Goal: Task Accomplishment & Management: Manage account settings

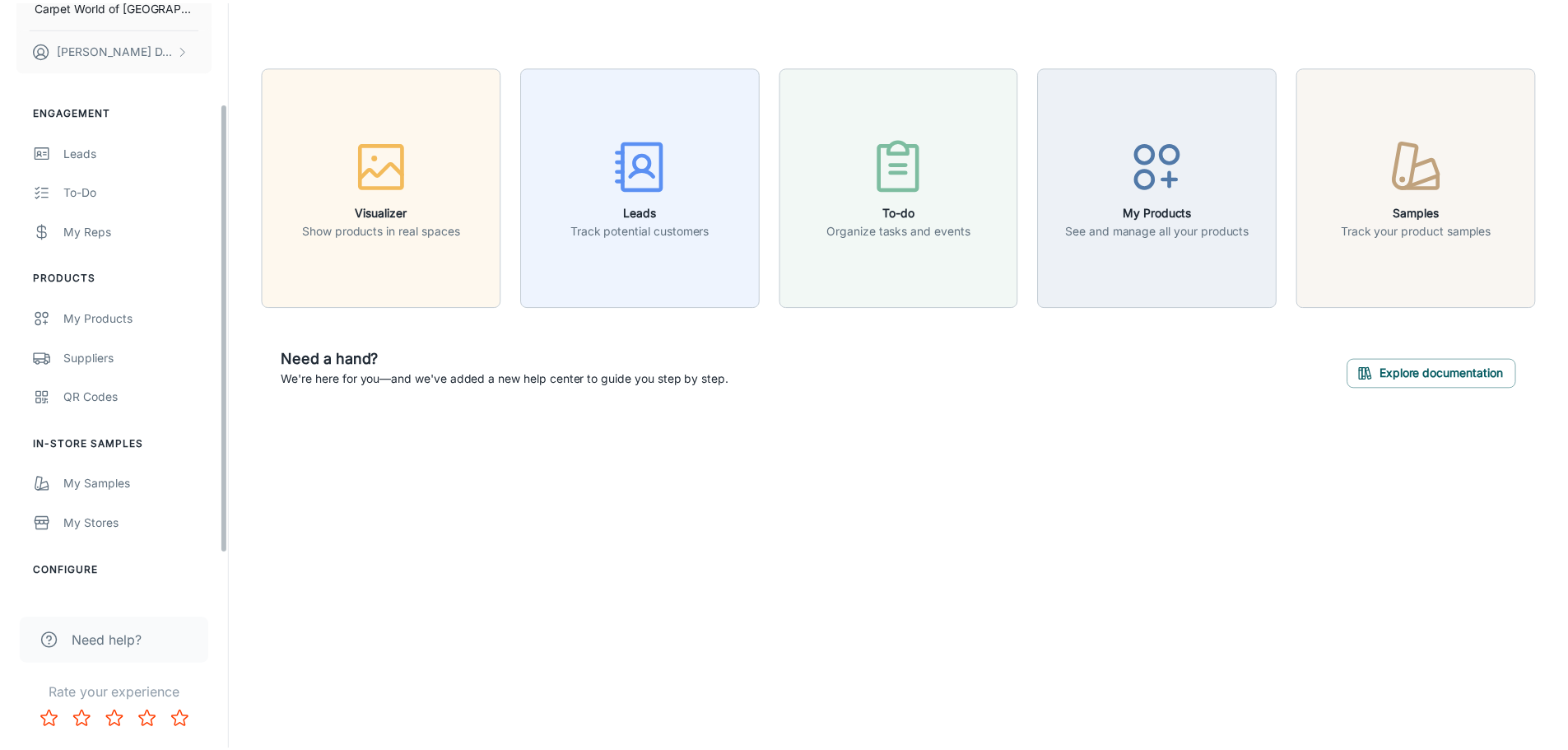
scroll to position [192, 0]
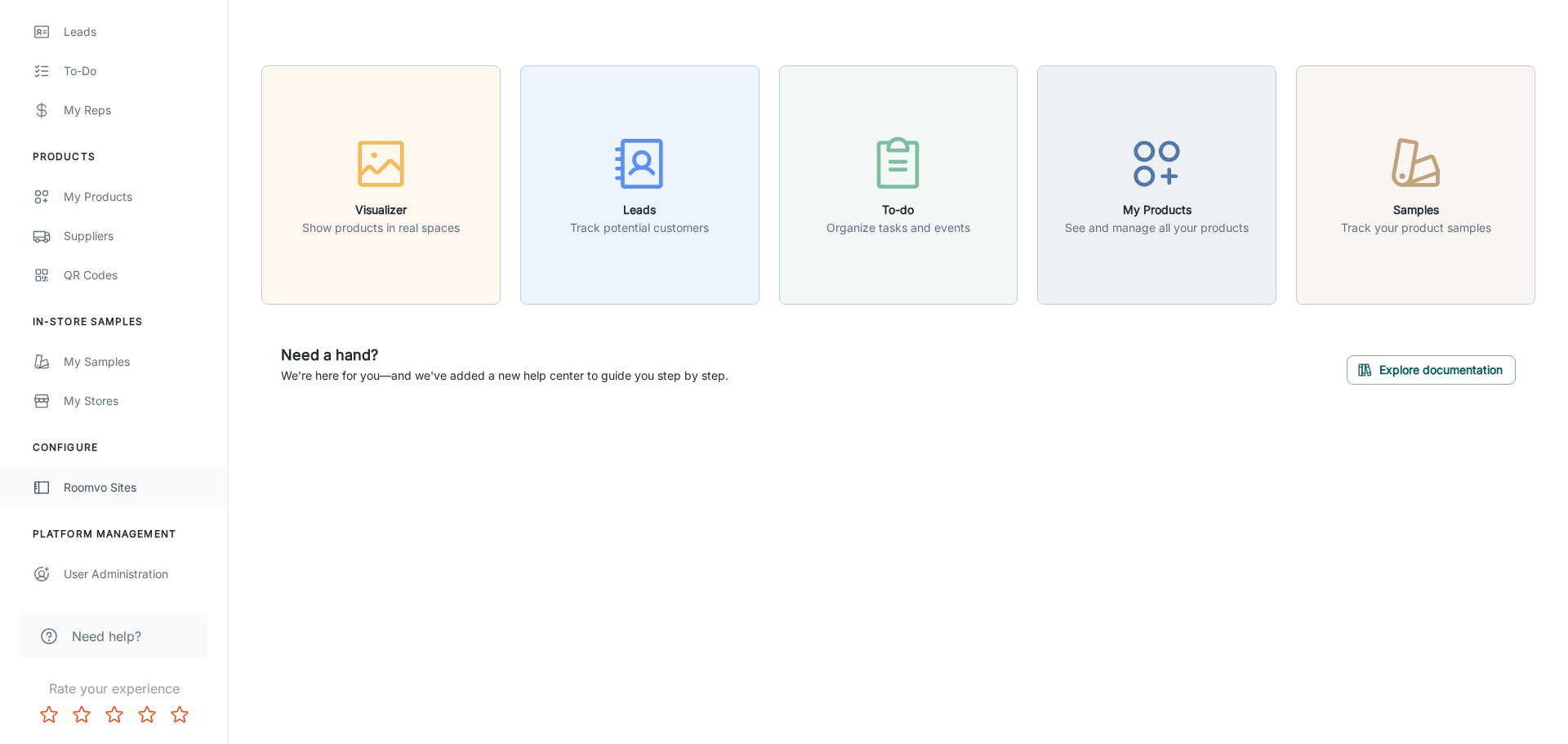
click at [126, 490] on div "Roomvo Sites" at bounding box center [137, 487] width 148 height 18
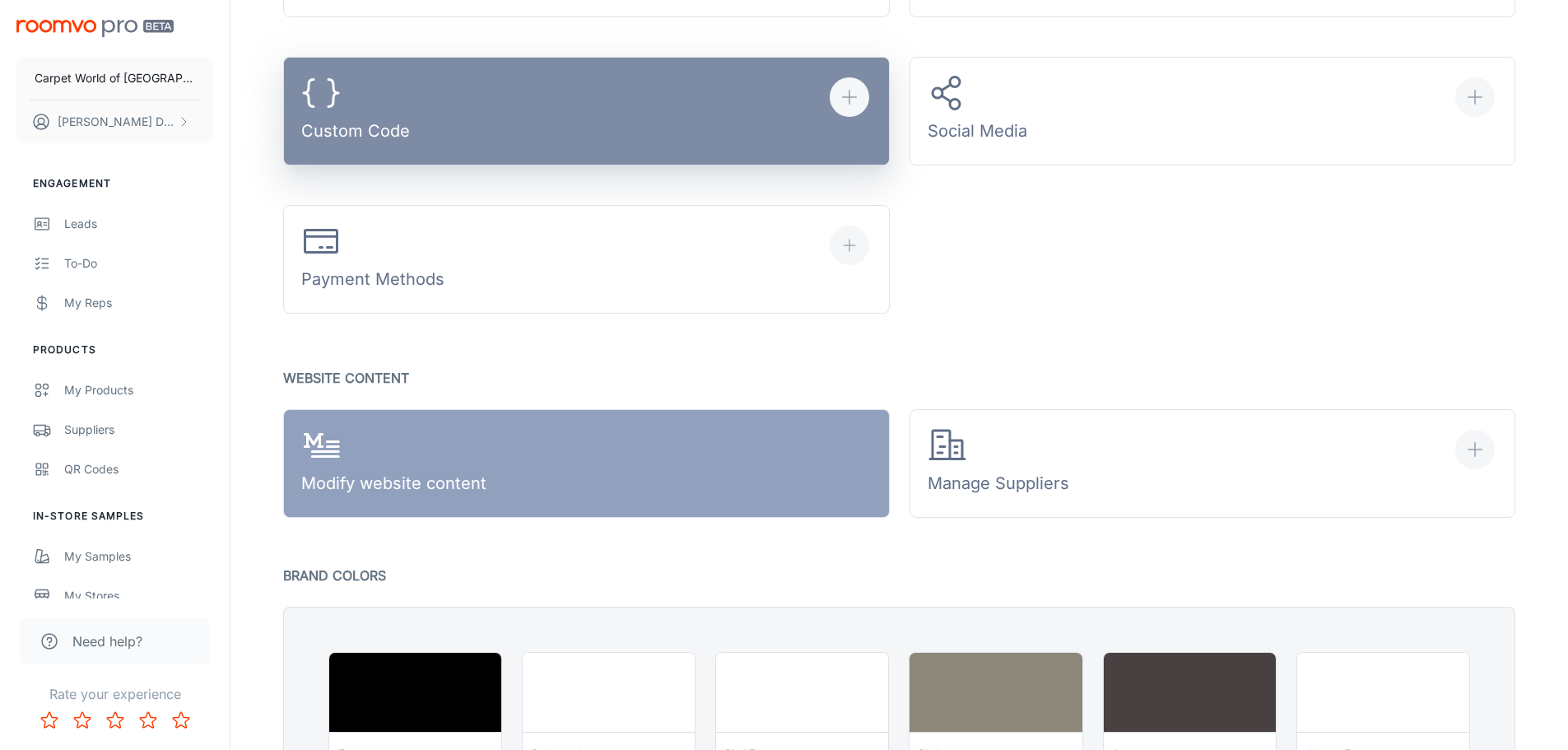
scroll to position [823, 0]
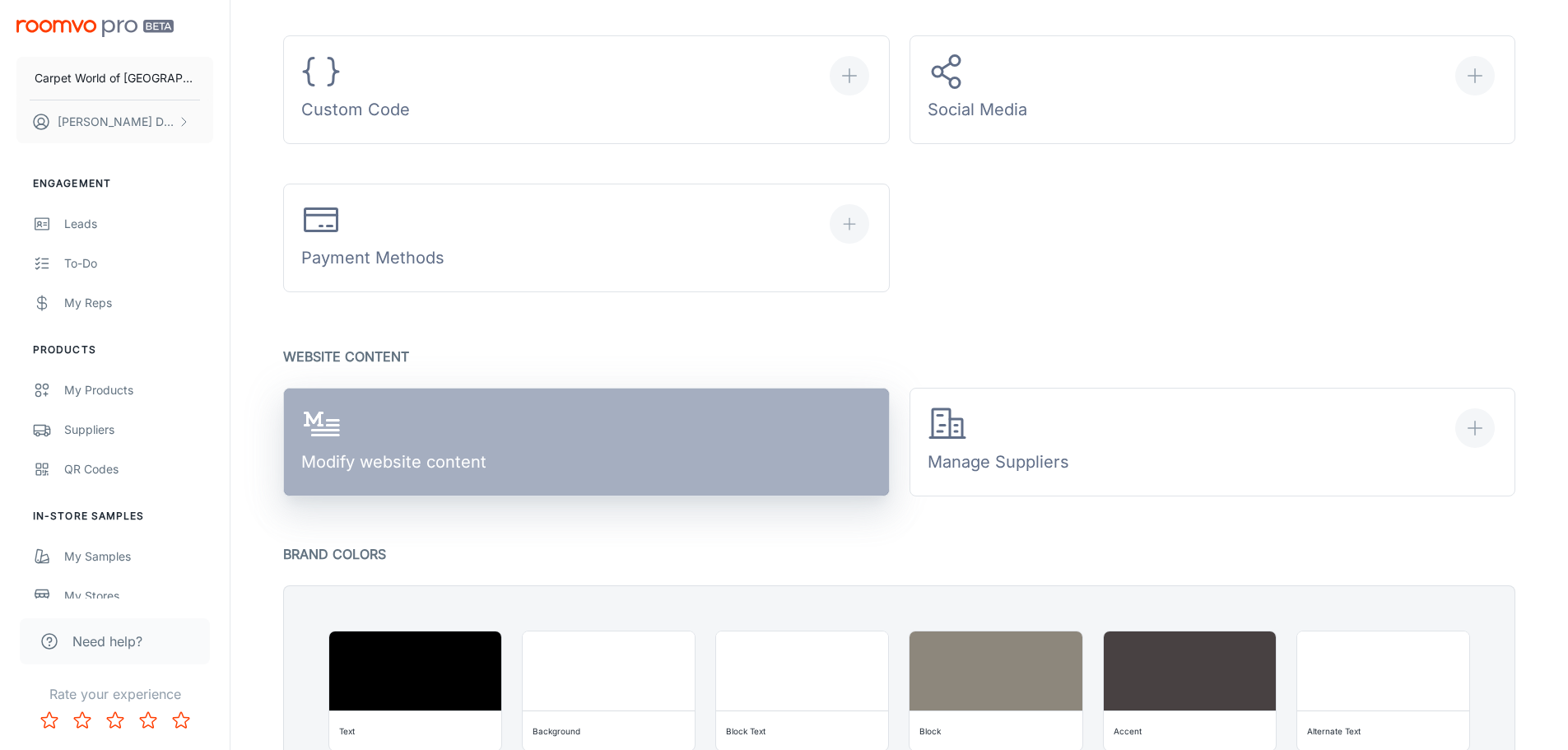
click at [452, 418] on div "Modify website content" at bounding box center [393, 442] width 186 height 77
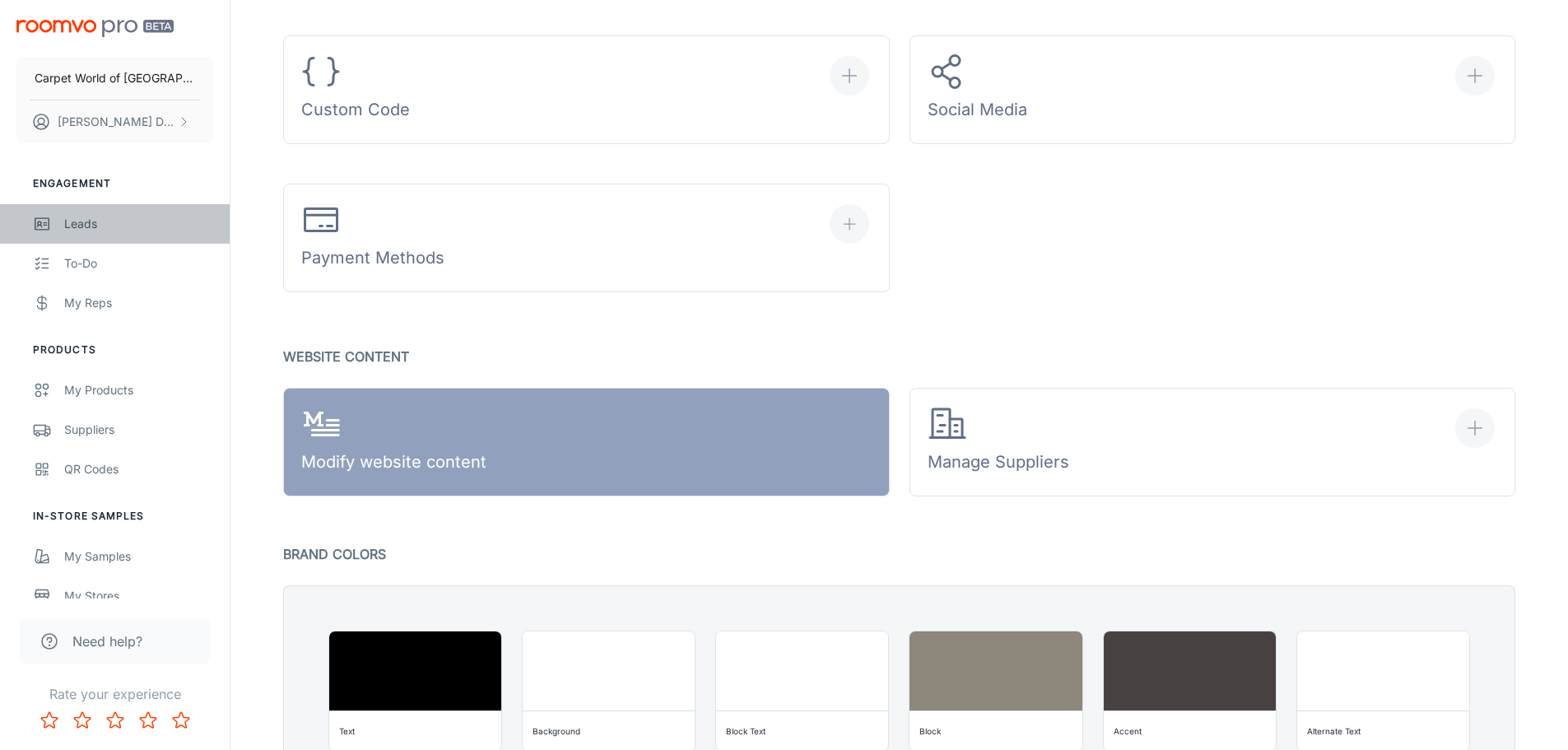
click at [104, 210] on link "Leads" at bounding box center [114, 223] width 230 height 39
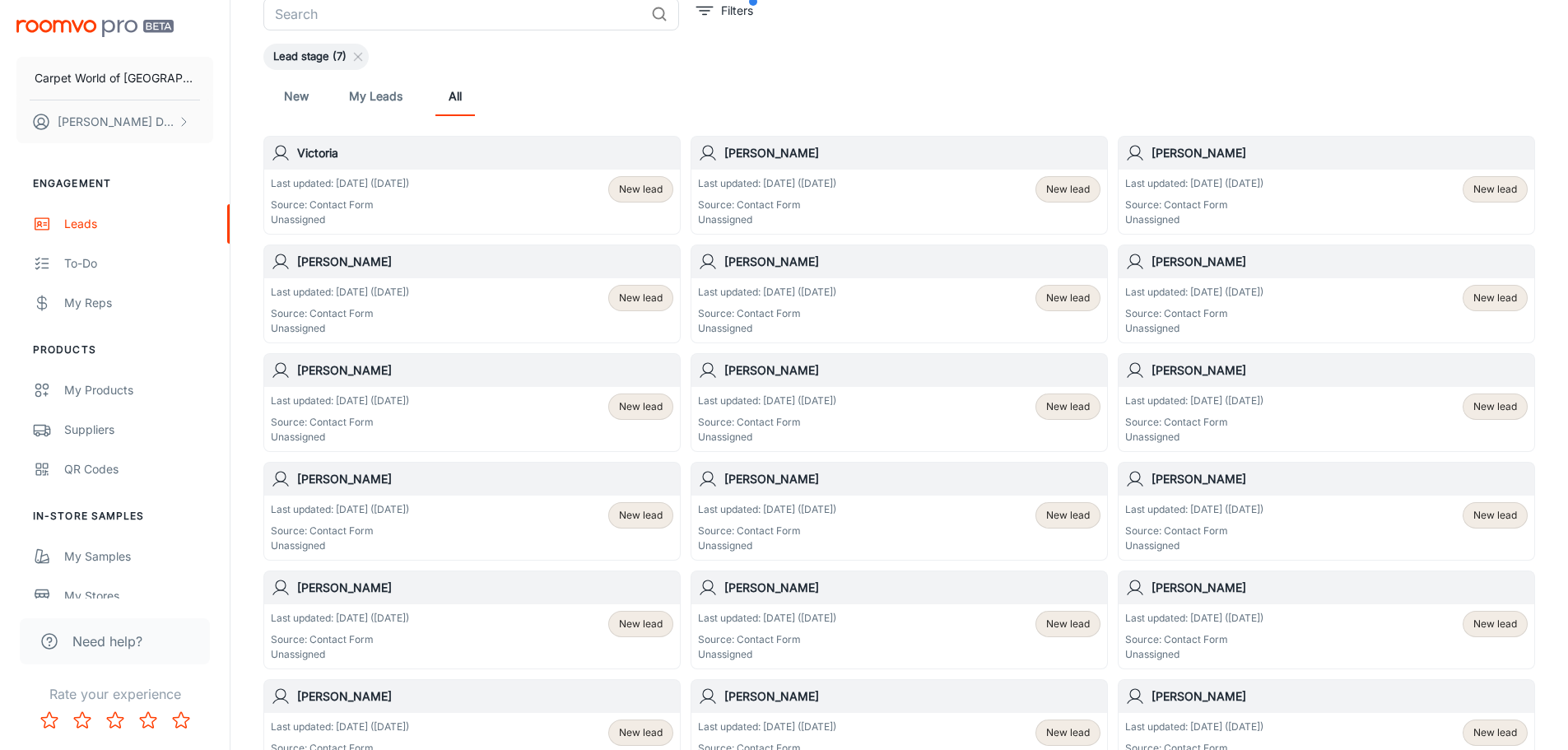
scroll to position [83, 0]
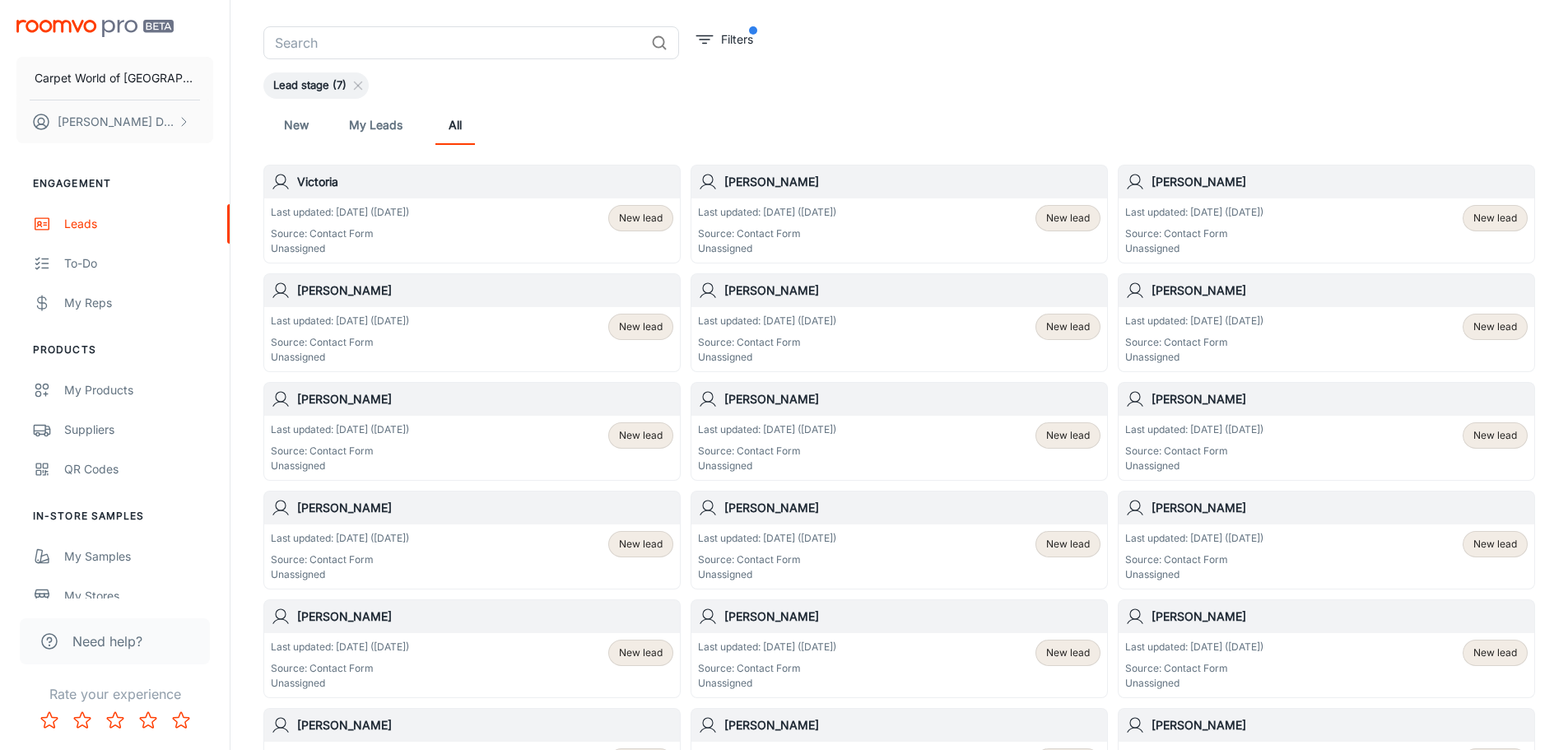
click at [390, 239] on p "Source: Contact Form" at bounding box center [340, 233] width 138 height 14
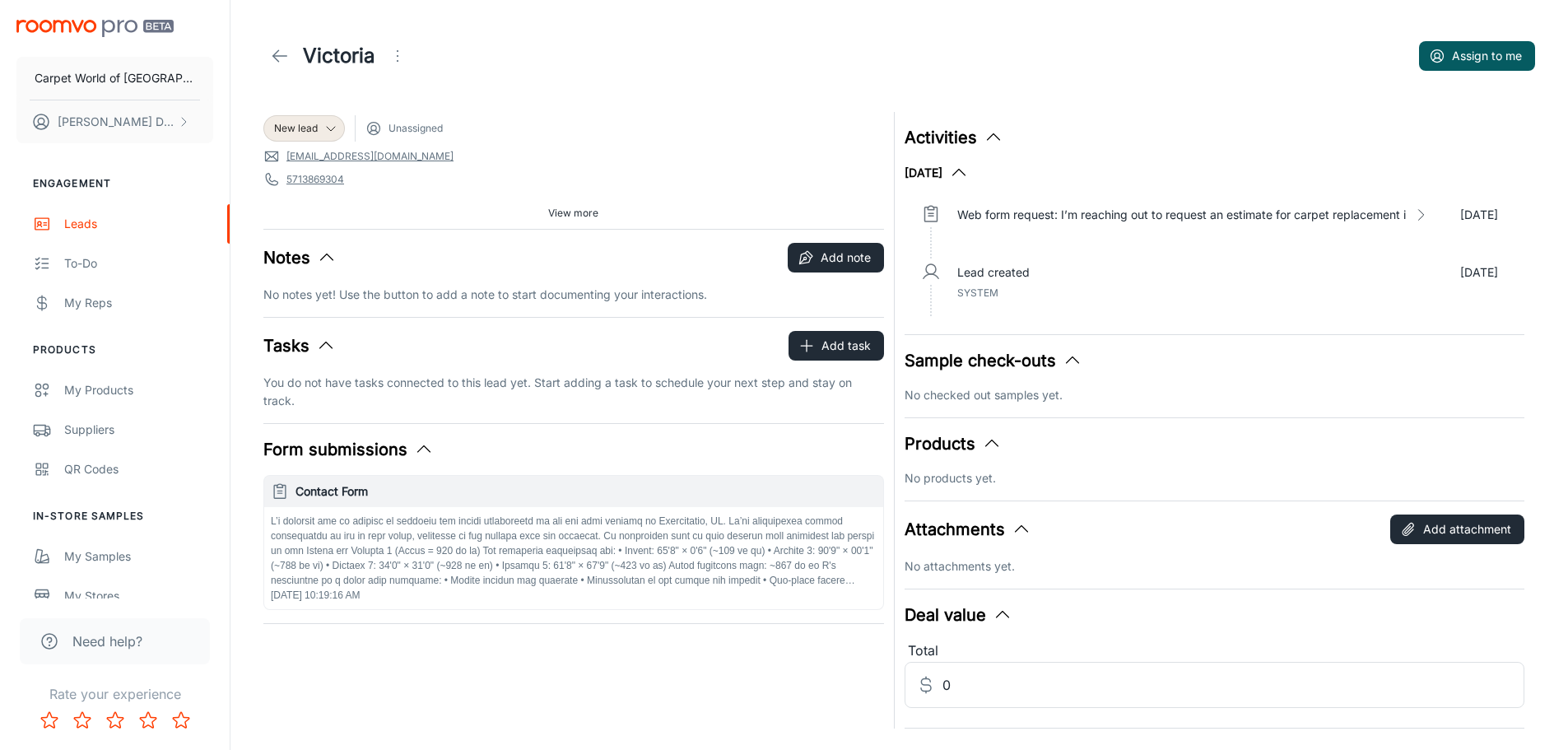
click at [280, 60] on icon at bounding box center [280, 56] width 20 height 20
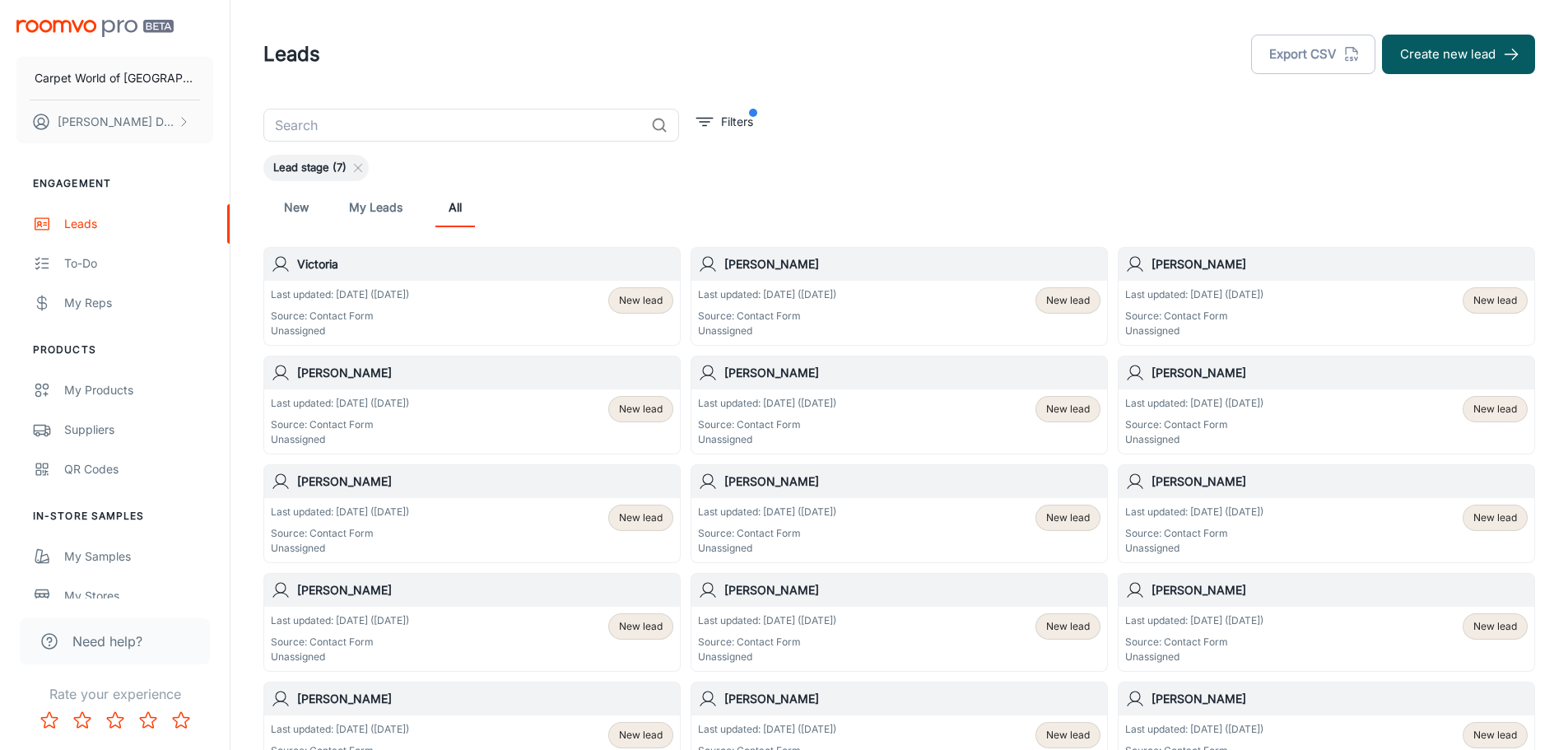
click at [1263, 307] on div "Last updated: [DATE] ([DATE]) Source: Contact Form Unassigned" at bounding box center [1195, 312] width 138 height 51
